Goal: Task Accomplishment & Management: Use online tool/utility

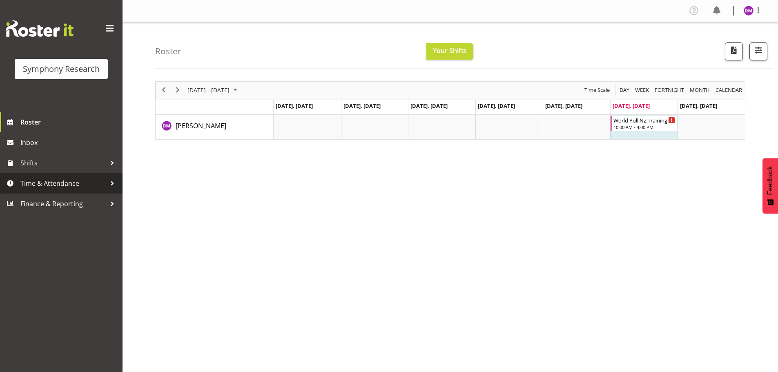
click at [51, 183] on span "Time & Attendance" at bounding box center [63, 183] width 86 height 12
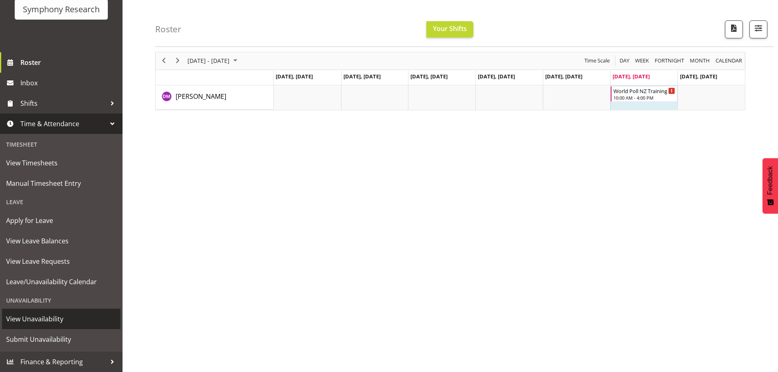
scroll to position [30, 0]
click at [78, 118] on span "Time & Attendance" at bounding box center [63, 124] width 86 height 12
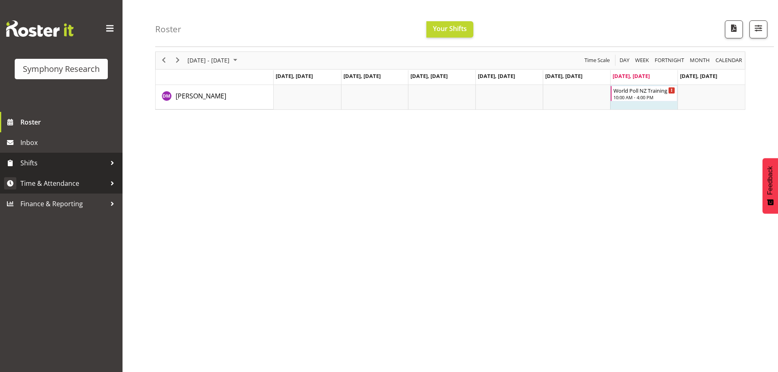
scroll to position [0, 0]
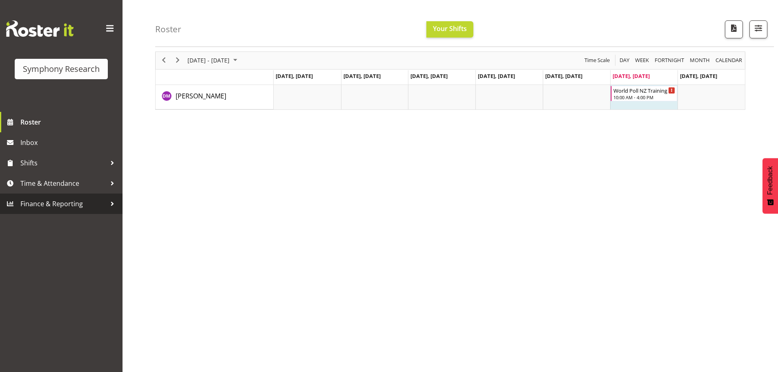
click at [69, 212] on link "Finance & Reporting" at bounding box center [61, 204] width 123 height 20
click at [113, 202] on div at bounding box center [112, 204] width 12 height 12
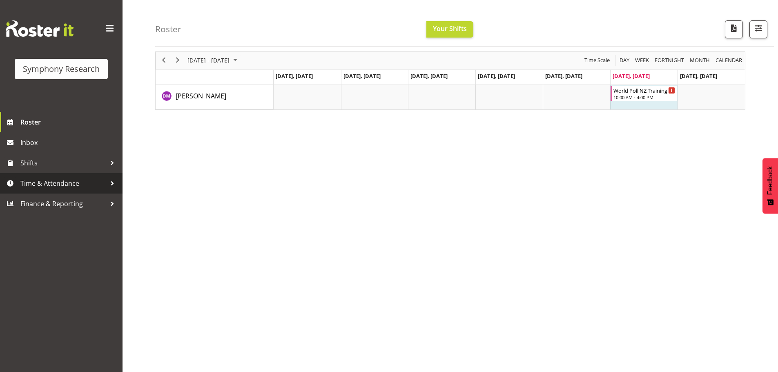
click at [114, 180] on div at bounding box center [112, 183] width 12 height 12
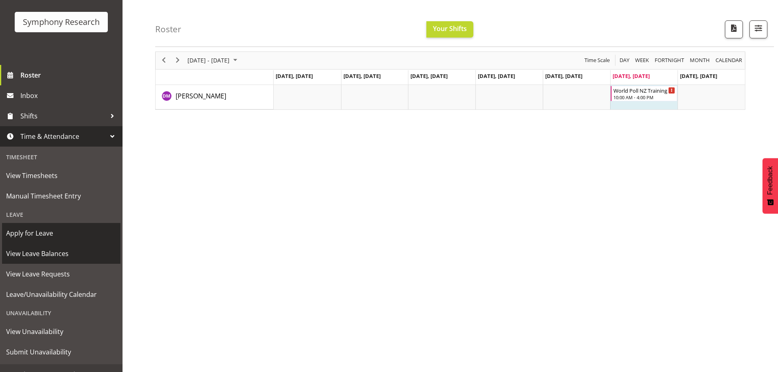
scroll to position [60, 0]
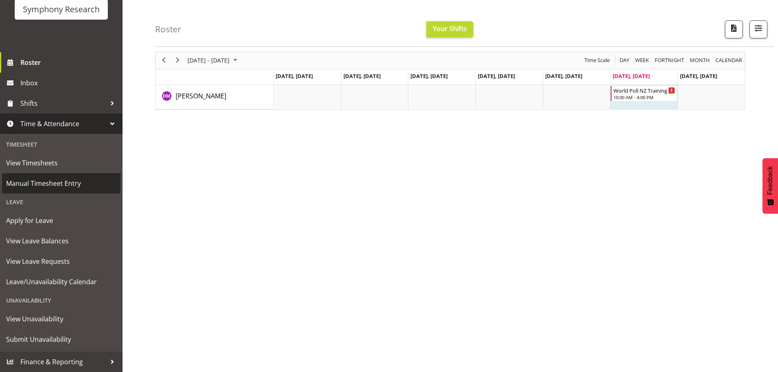
click at [70, 181] on span "Manual Timesheet Entry" at bounding box center [61, 183] width 110 height 12
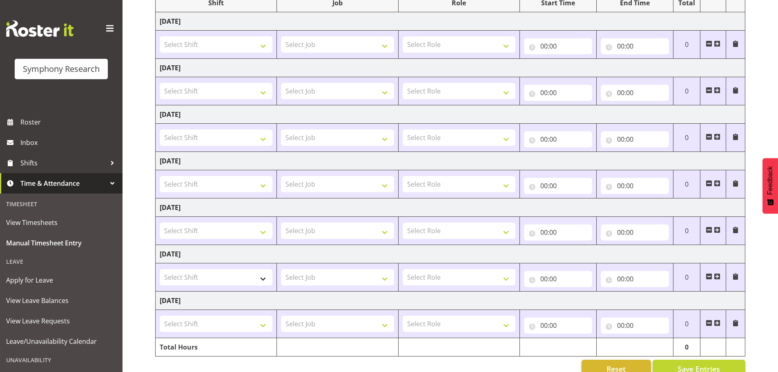
scroll to position [123, 0]
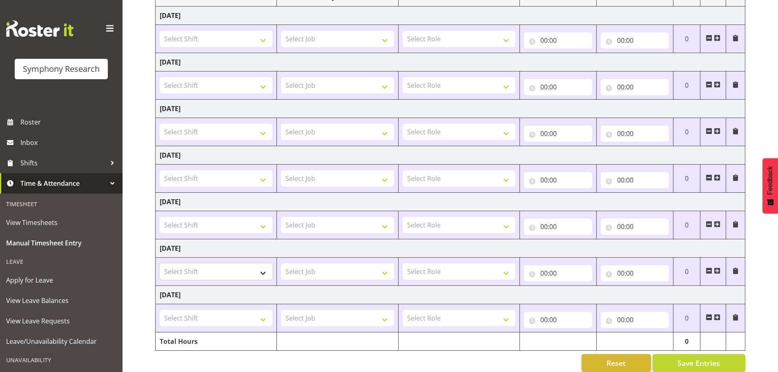
click at [264, 270] on select "Select Shift !!Project Briefing (Job to be assigned) !!Weekend Residential (Ros…" at bounding box center [216, 272] width 113 height 16
click at [387, 272] on select "Select Job 550060 IF Admin 553492 World Poll Aus Wave 2 Main 2025 553493 World …" at bounding box center [337, 272] width 113 height 16
click at [253, 273] on select "Select Shift !!Project Briefing (Job to be assigned) !!Weekend Residential (Ros…" at bounding box center [216, 272] width 113 height 16
click at [76, 181] on span "Time & Attendance" at bounding box center [63, 183] width 86 height 12
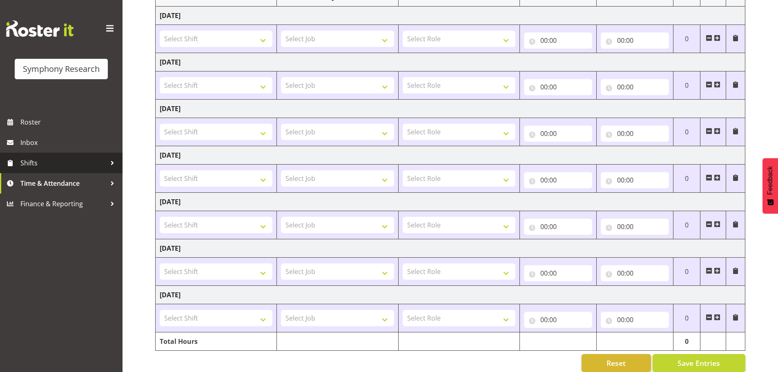
click at [66, 170] on link "Shifts" at bounding box center [61, 163] width 123 height 20
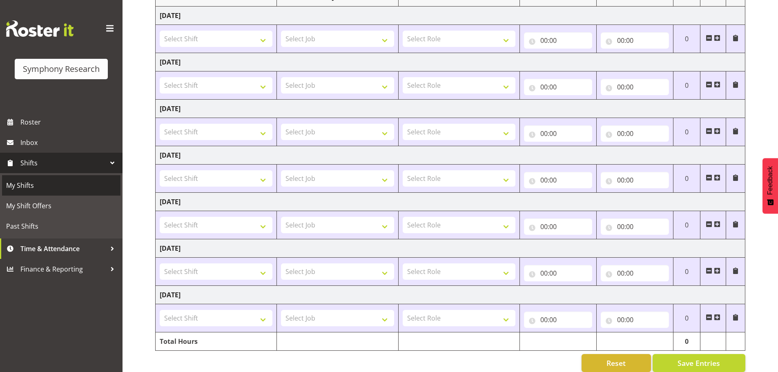
click at [56, 184] on span "My Shifts" at bounding box center [61, 185] width 110 height 12
